Goal: Information Seeking & Learning: Learn about a topic

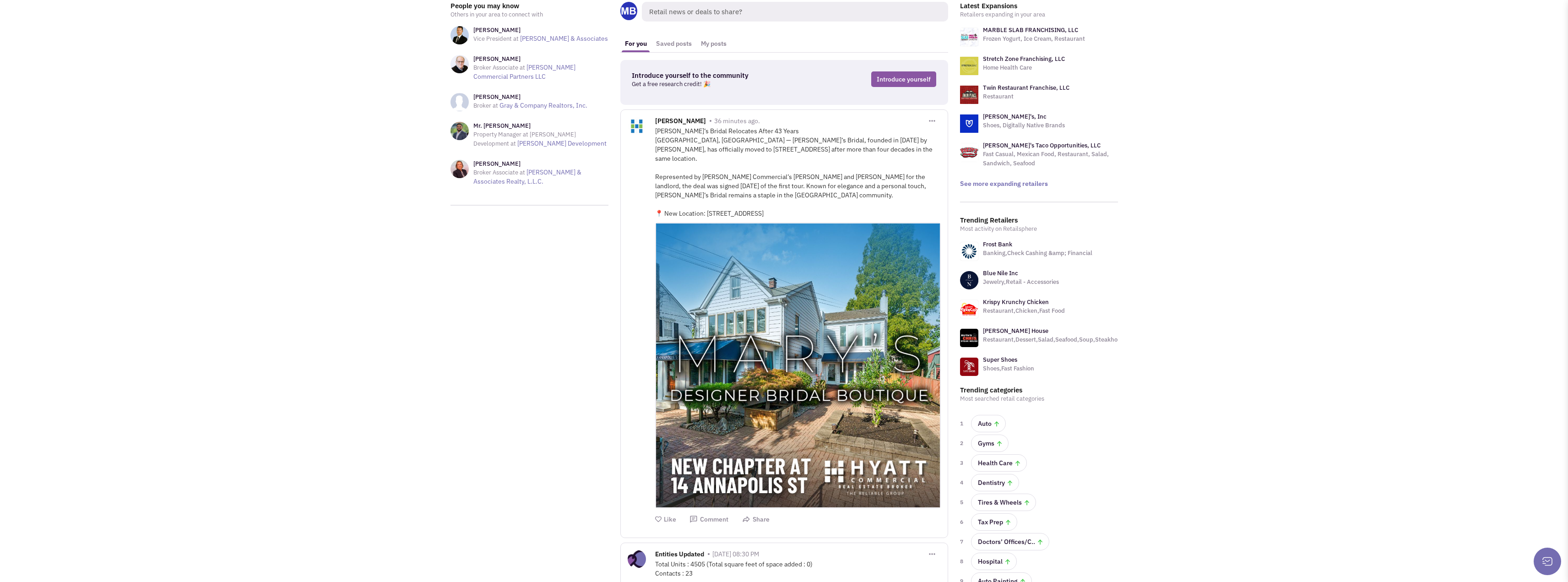
scroll to position [46, 0]
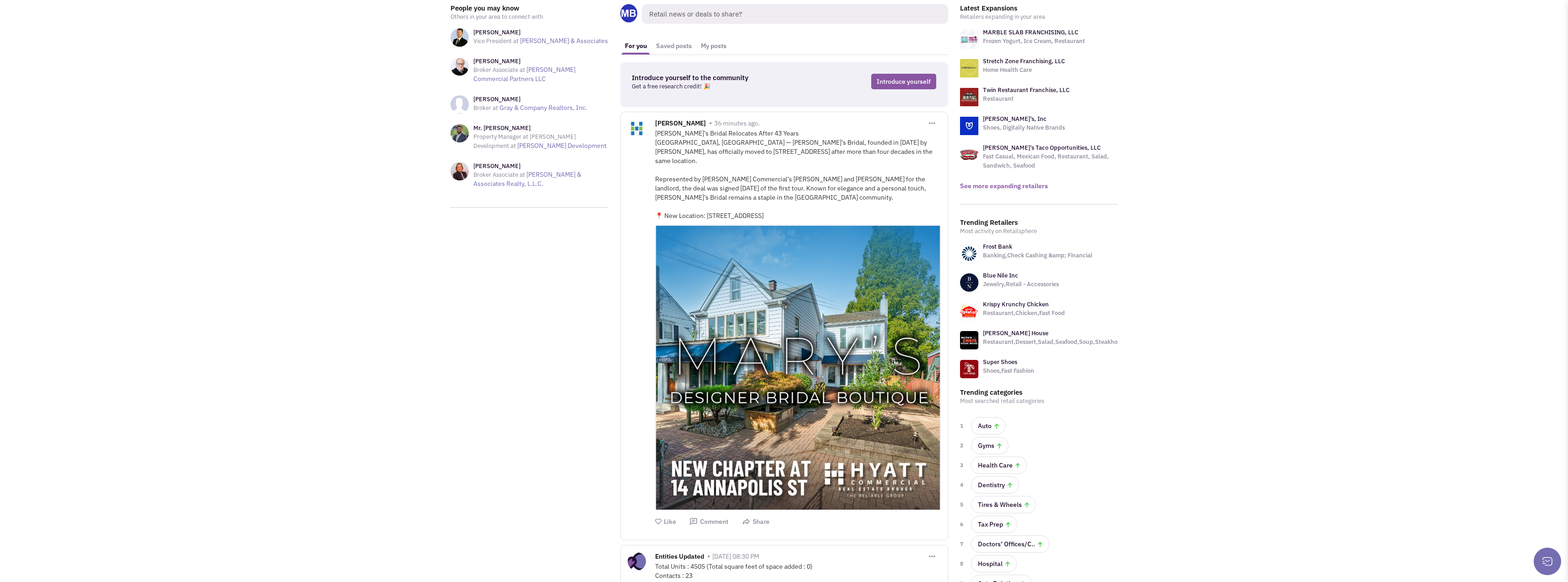
click at [1031, 188] on link "See more expanding retailers" at bounding box center [1004, 186] width 88 height 9
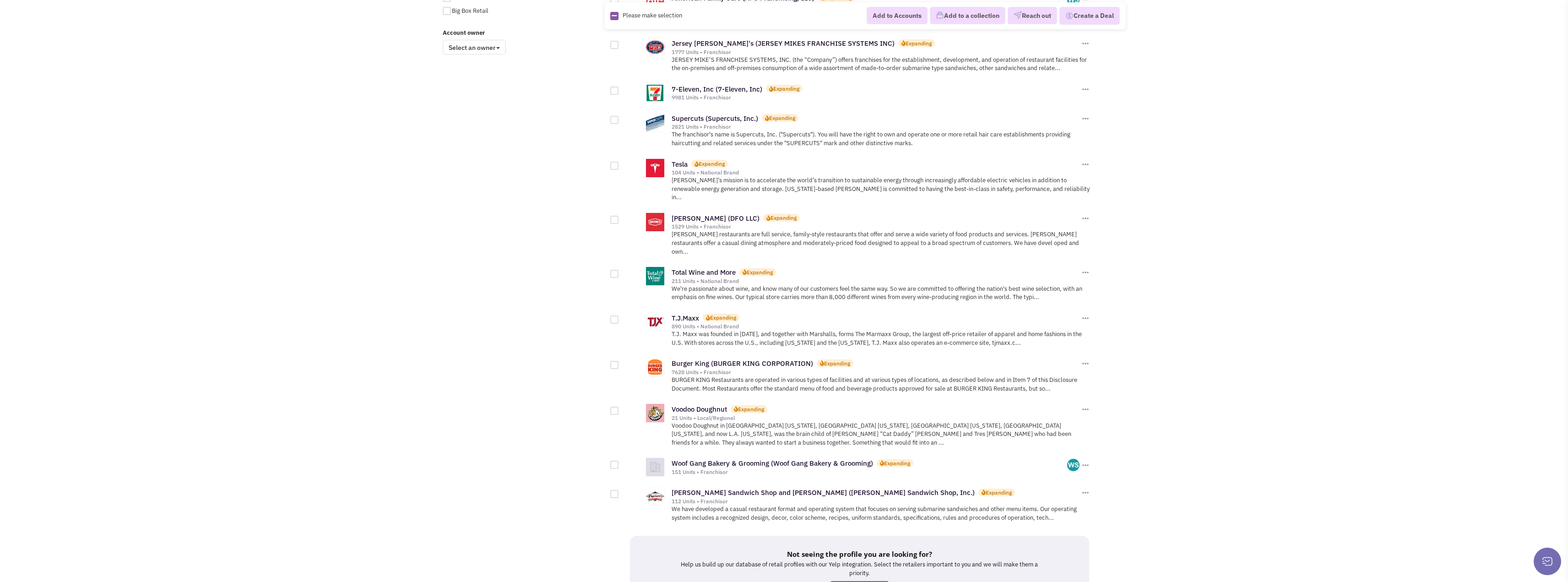
scroll to position [800, 0]
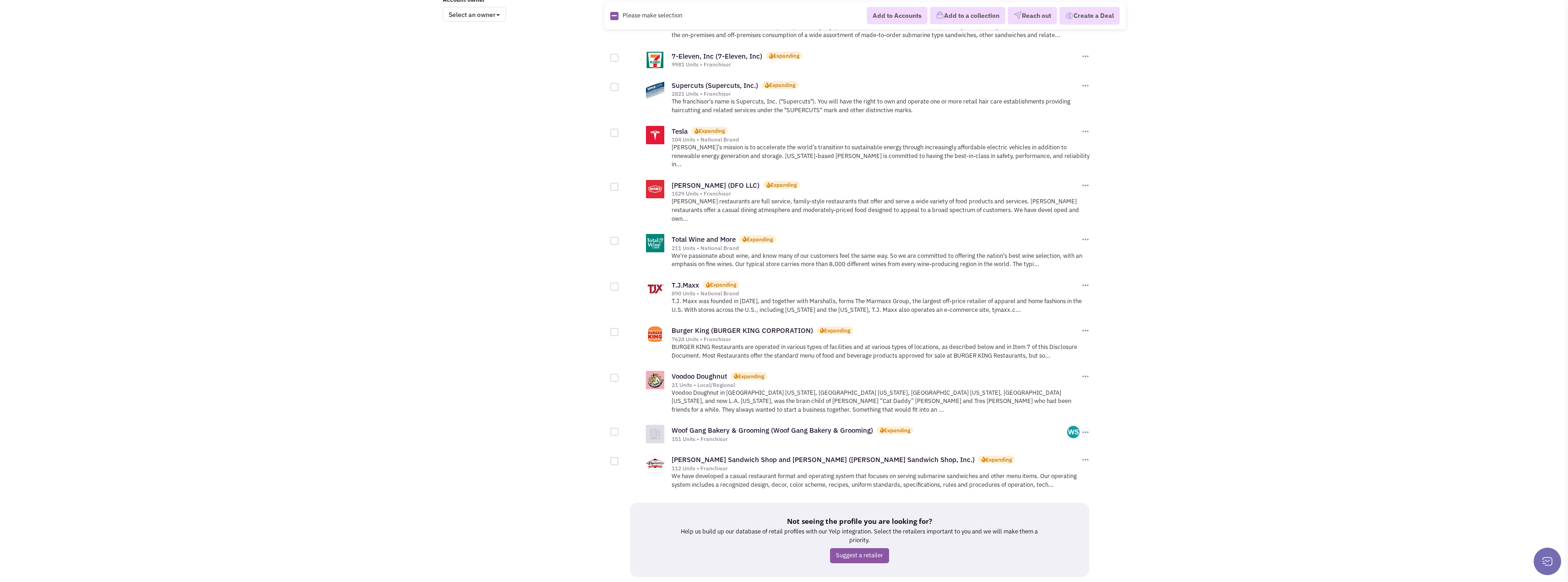
click at [852, 581] on link "2" at bounding box center [852, 594] width 14 height 14
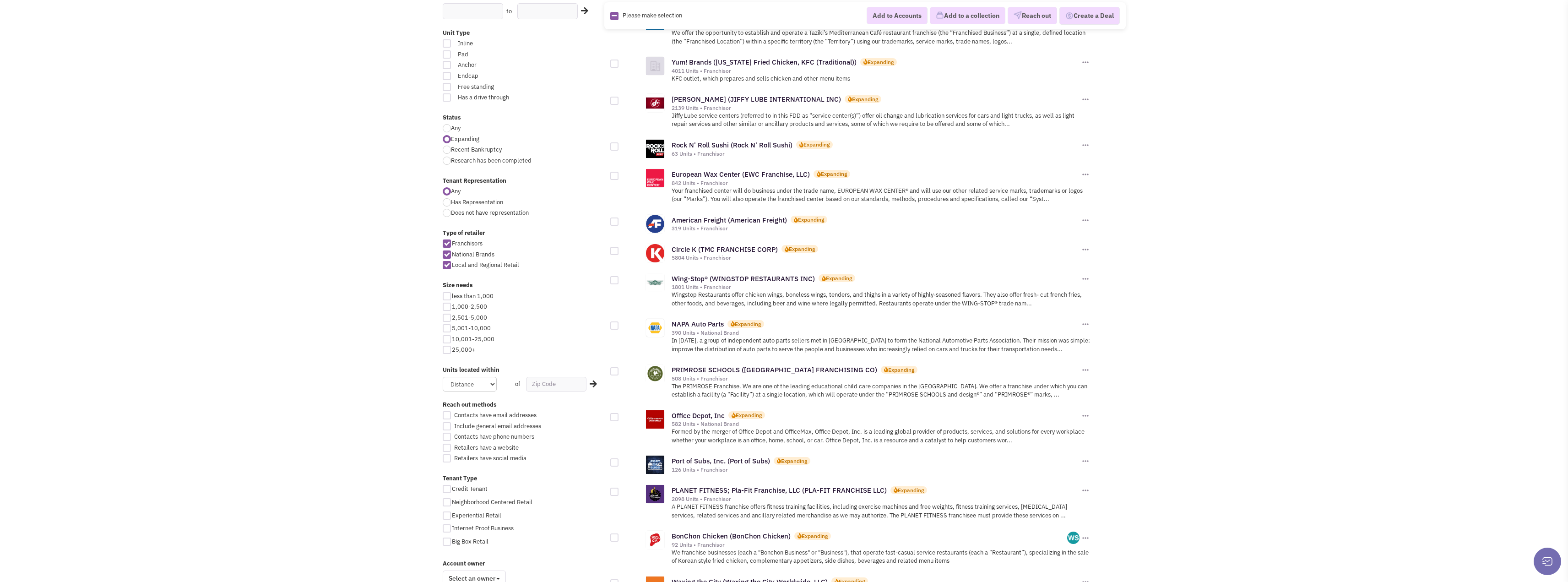
scroll to position [320, 0]
